Goal: Information Seeking & Learning: Check status

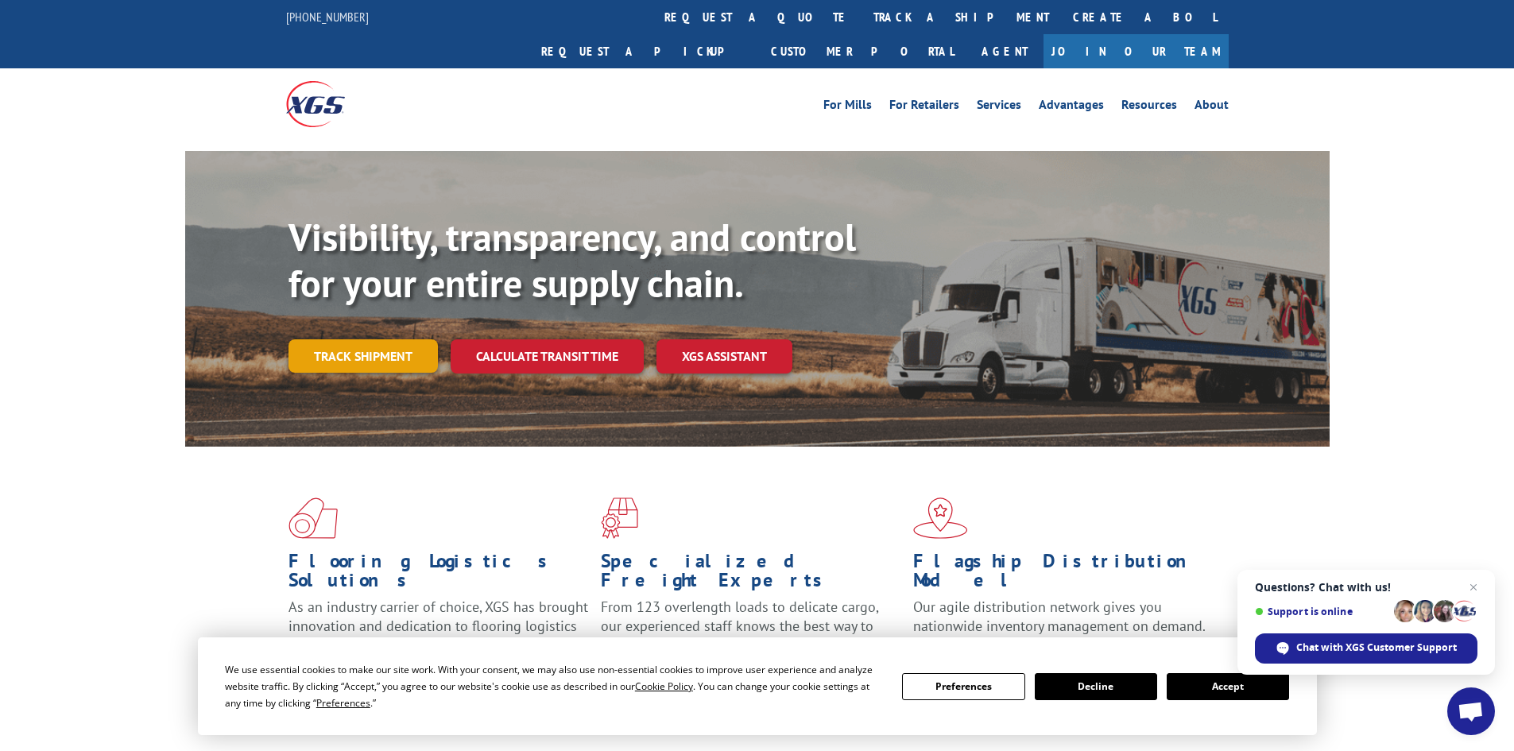
click at [340, 339] on link "Track shipment" at bounding box center [362, 355] width 149 height 33
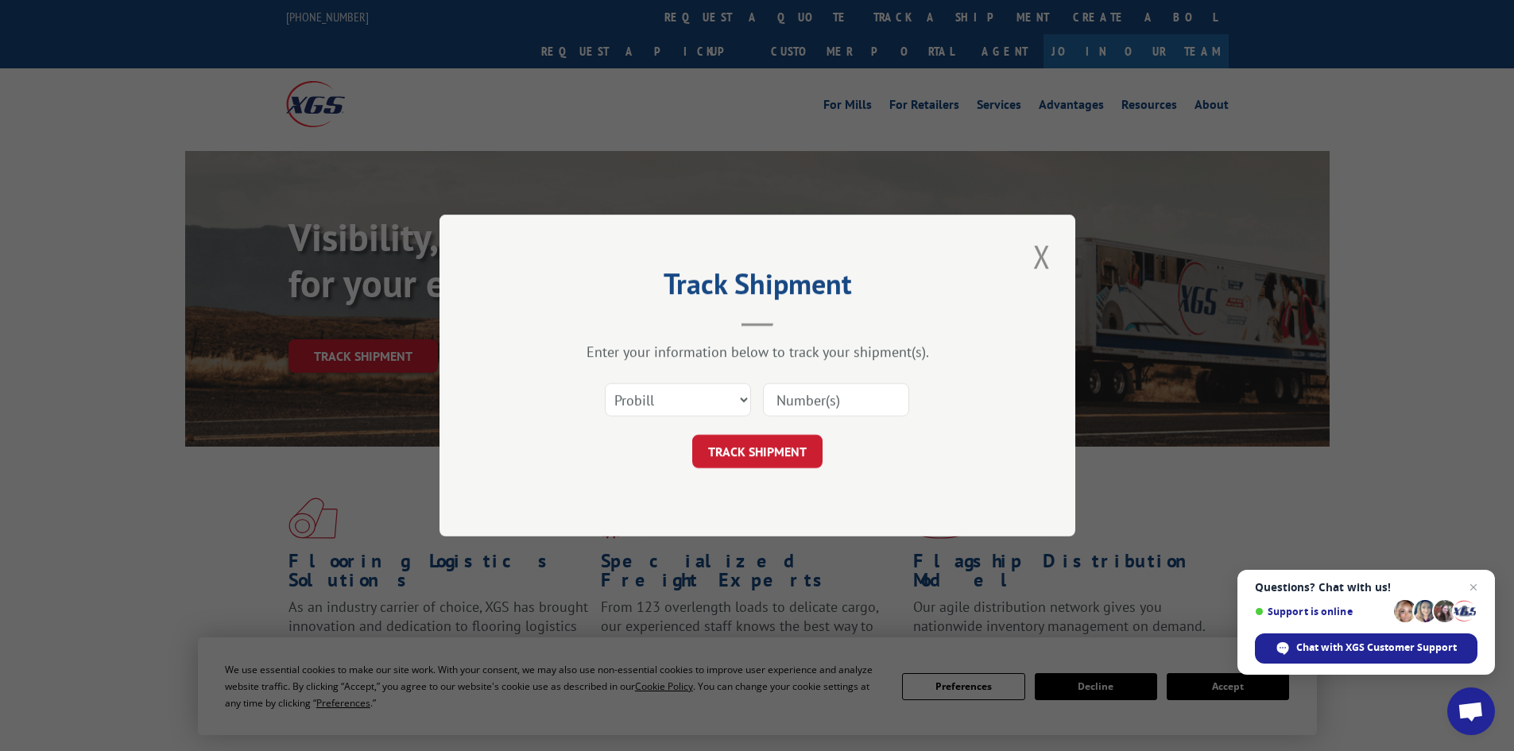
click at [843, 400] on input at bounding box center [836, 399] width 146 height 33
paste input "14199331"
type input "14199331"
click at [743, 450] on button "TRACK SHIPMENT" at bounding box center [757, 451] width 130 height 33
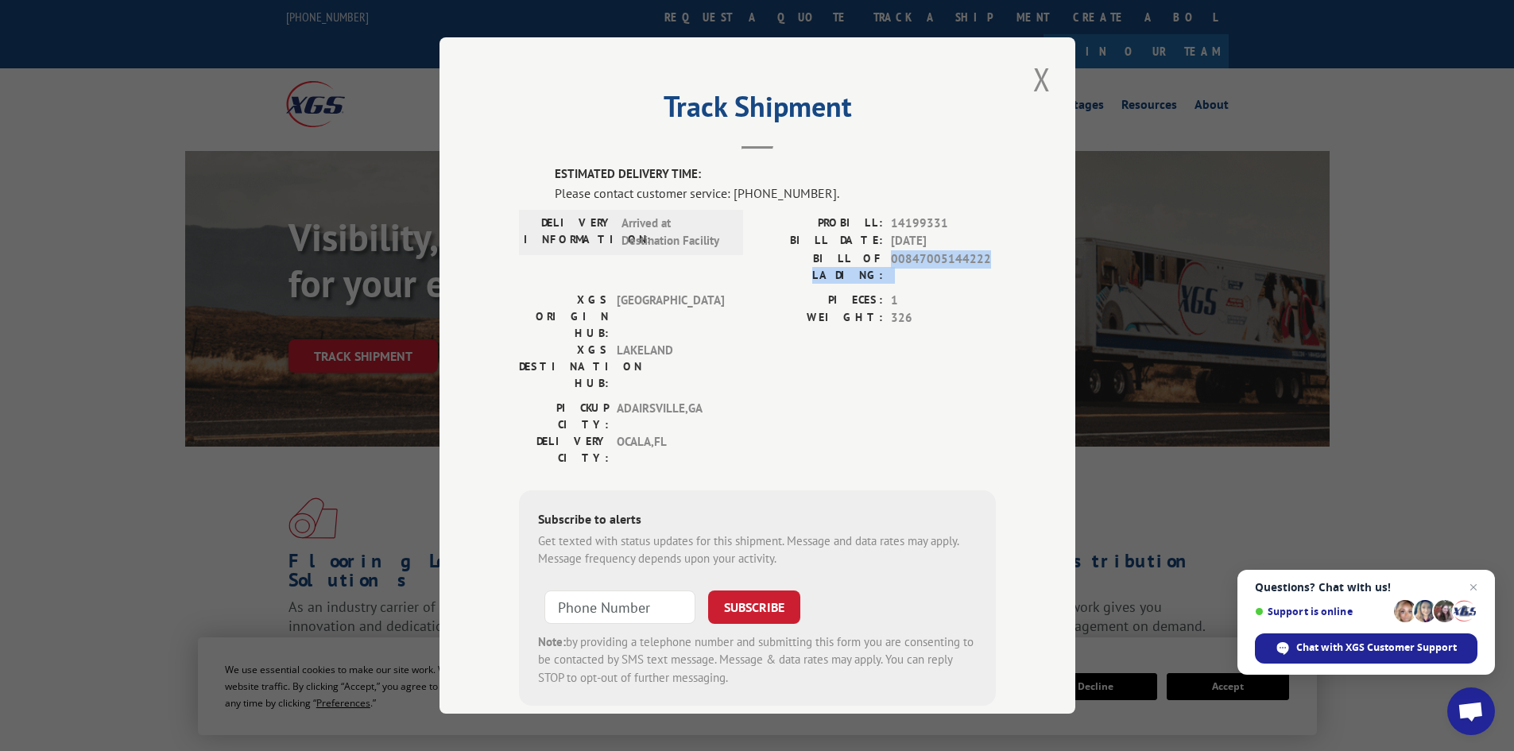
drag, startPoint x: 979, startPoint y: 257, endPoint x: 791, endPoint y: 311, distance: 194.9
click at [835, 258] on div "BILL OF LADING: 00847005144222" at bounding box center [876, 266] width 238 height 33
click at [737, 400] on div "PICKUP CITY: [GEOGRAPHIC_DATA] , [GEOGRAPHIC_DATA] [GEOGRAPHIC_DATA]: [GEOGRAPH…" at bounding box center [757, 437] width 477 height 75
drag, startPoint x: 602, startPoint y: 345, endPoint x: 721, endPoint y: 360, distance: 120.1
click at [721, 400] on div "PICKUP CITY: [GEOGRAPHIC_DATA] , [GEOGRAPHIC_DATA] [GEOGRAPHIC_DATA]: [GEOGRAPH…" at bounding box center [626, 433] width 215 height 67
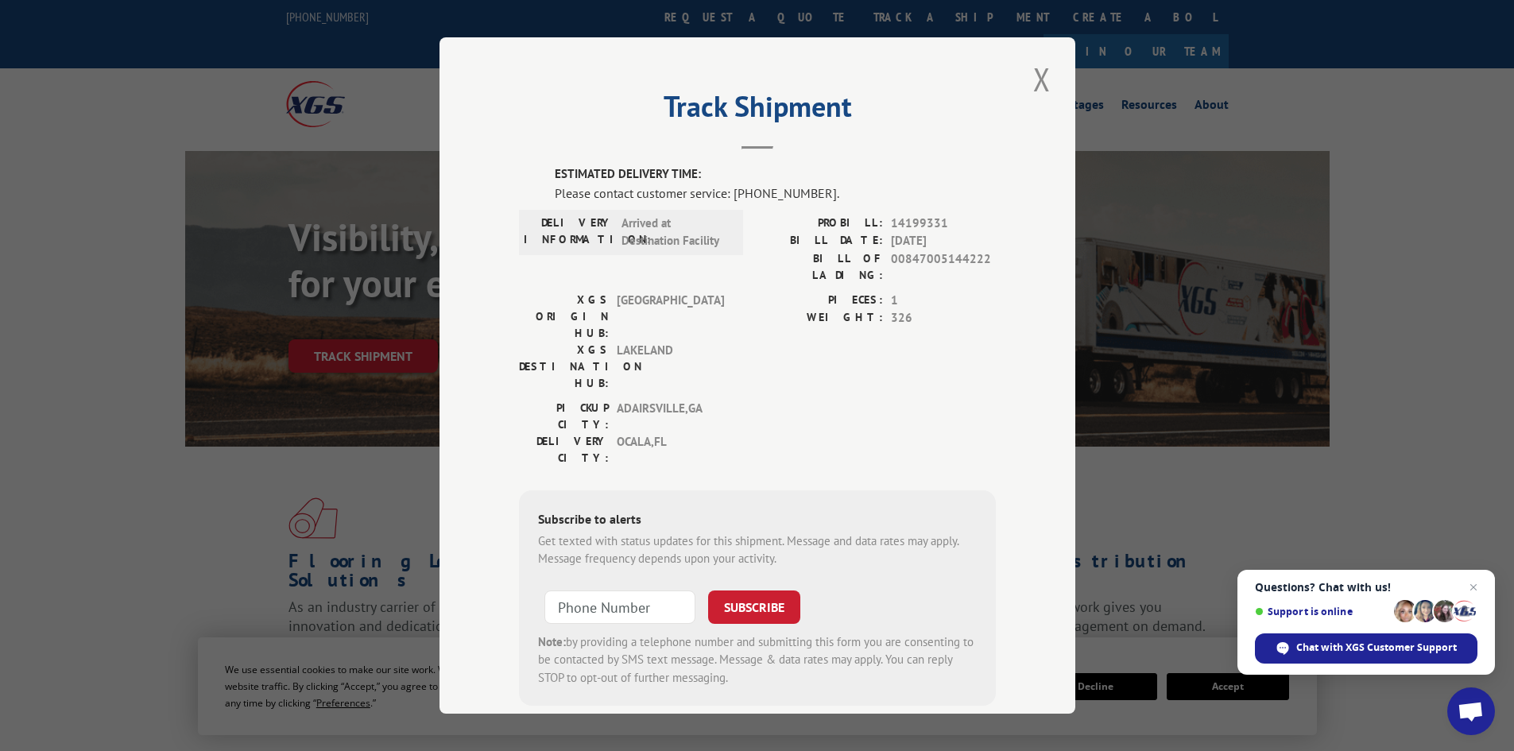
click at [652, 331] on div "XGS ORIGIN HUB: TUNNEL HILL XGS DESTINATION HUB: [GEOGRAPHIC_DATA]" at bounding box center [626, 346] width 215 height 108
click at [1036, 81] on button "Close modal" at bounding box center [1041, 79] width 27 height 44
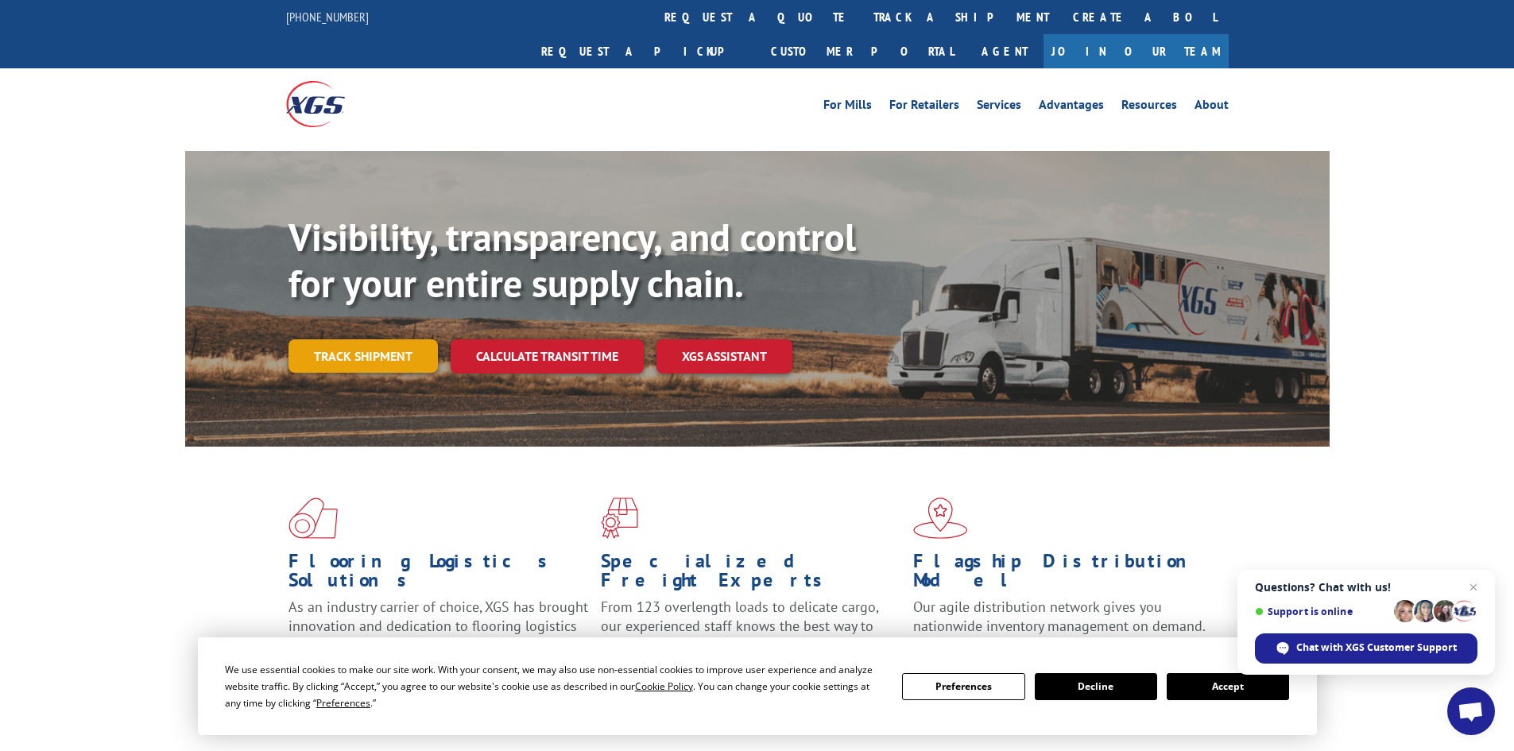
click at [394, 339] on link "Track shipment" at bounding box center [362, 355] width 149 height 33
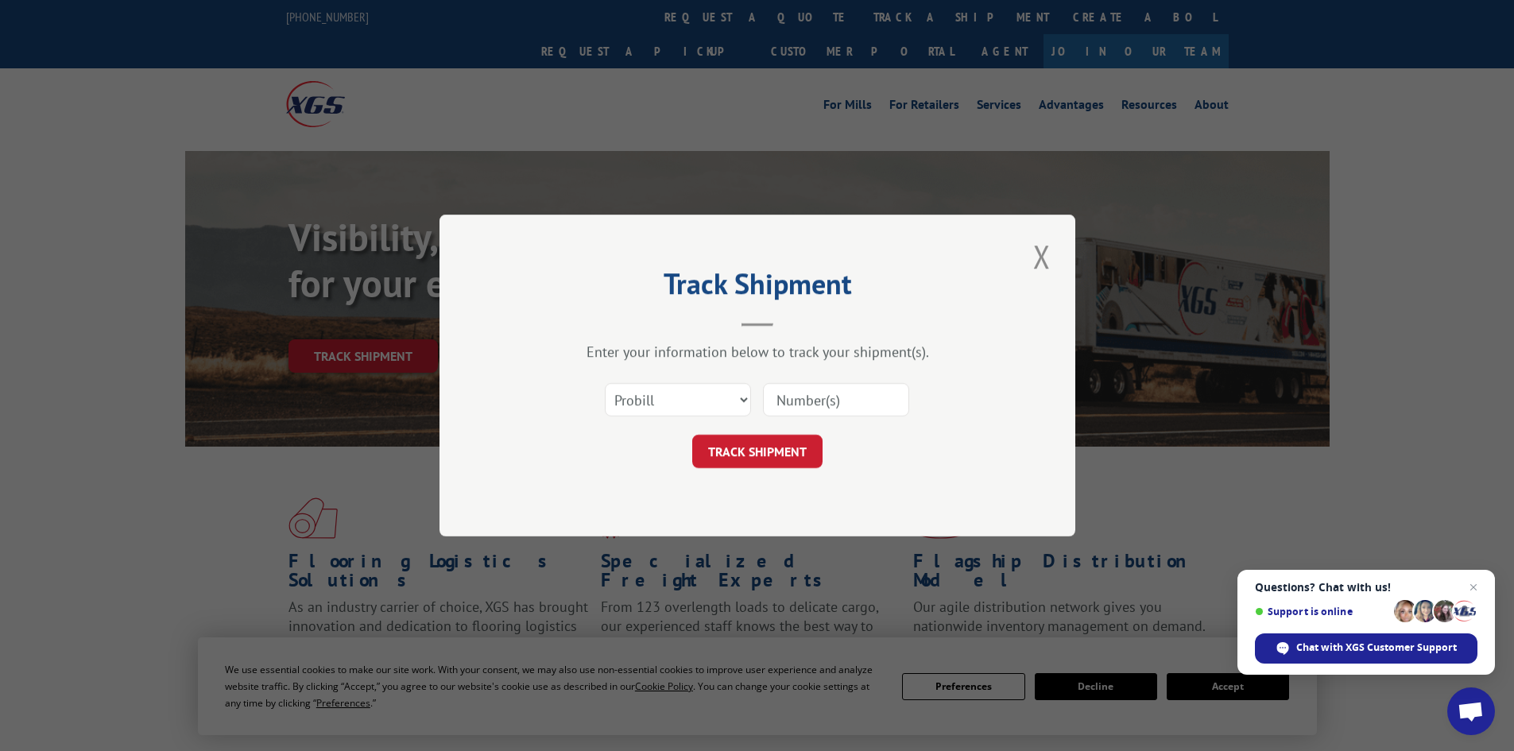
click at [823, 404] on input at bounding box center [836, 399] width 146 height 33
paste input "14199331"
type input "14199331"
click at [764, 452] on button "TRACK SHIPMENT" at bounding box center [757, 451] width 130 height 33
